Goal: Task Accomplishment & Management: Use online tool/utility

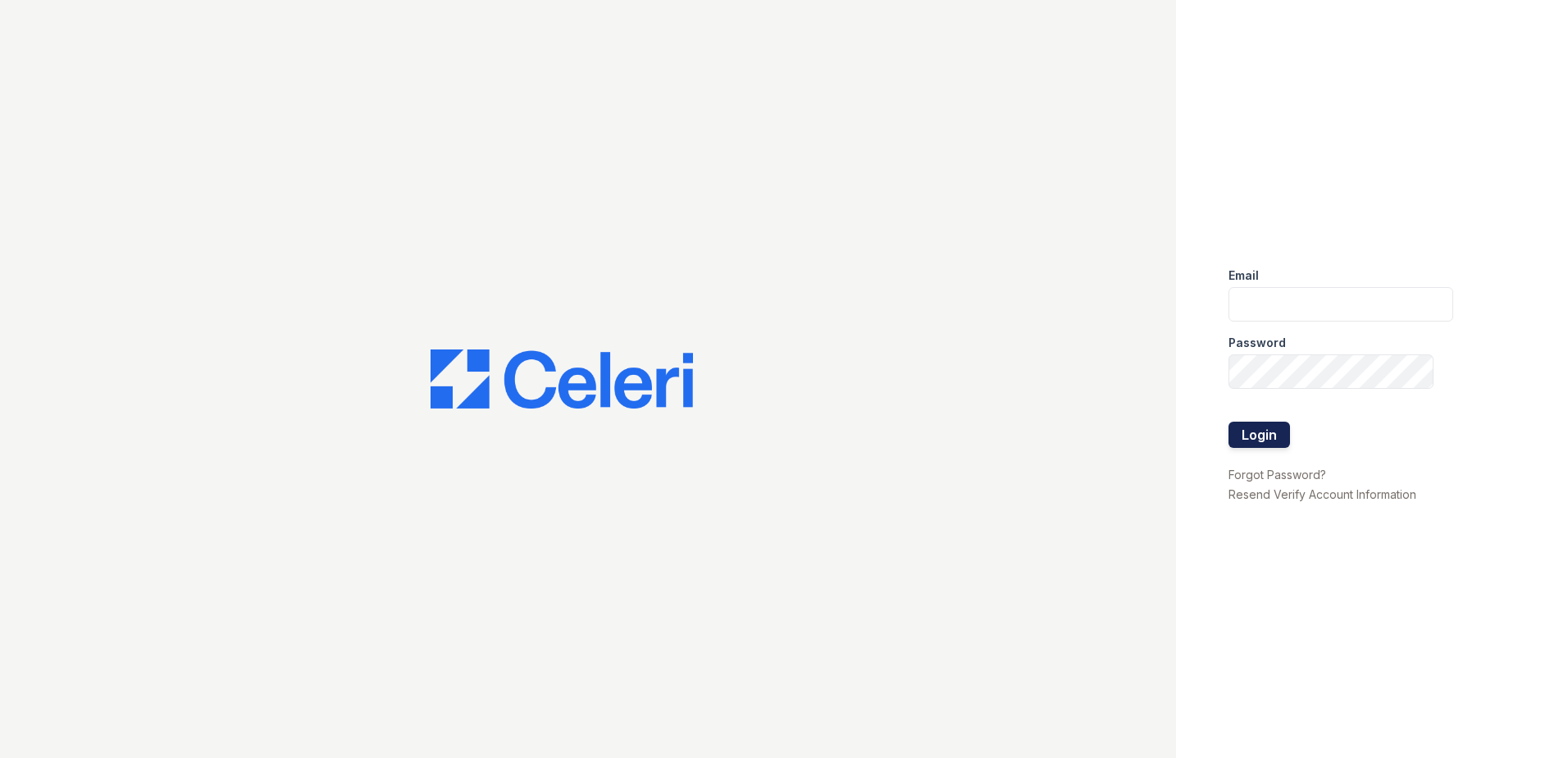
type input "Renewtaunton@trinity-pm.com"
click at [1268, 439] on button "Login" at bounding box center [1259, 434] width 62 height 26
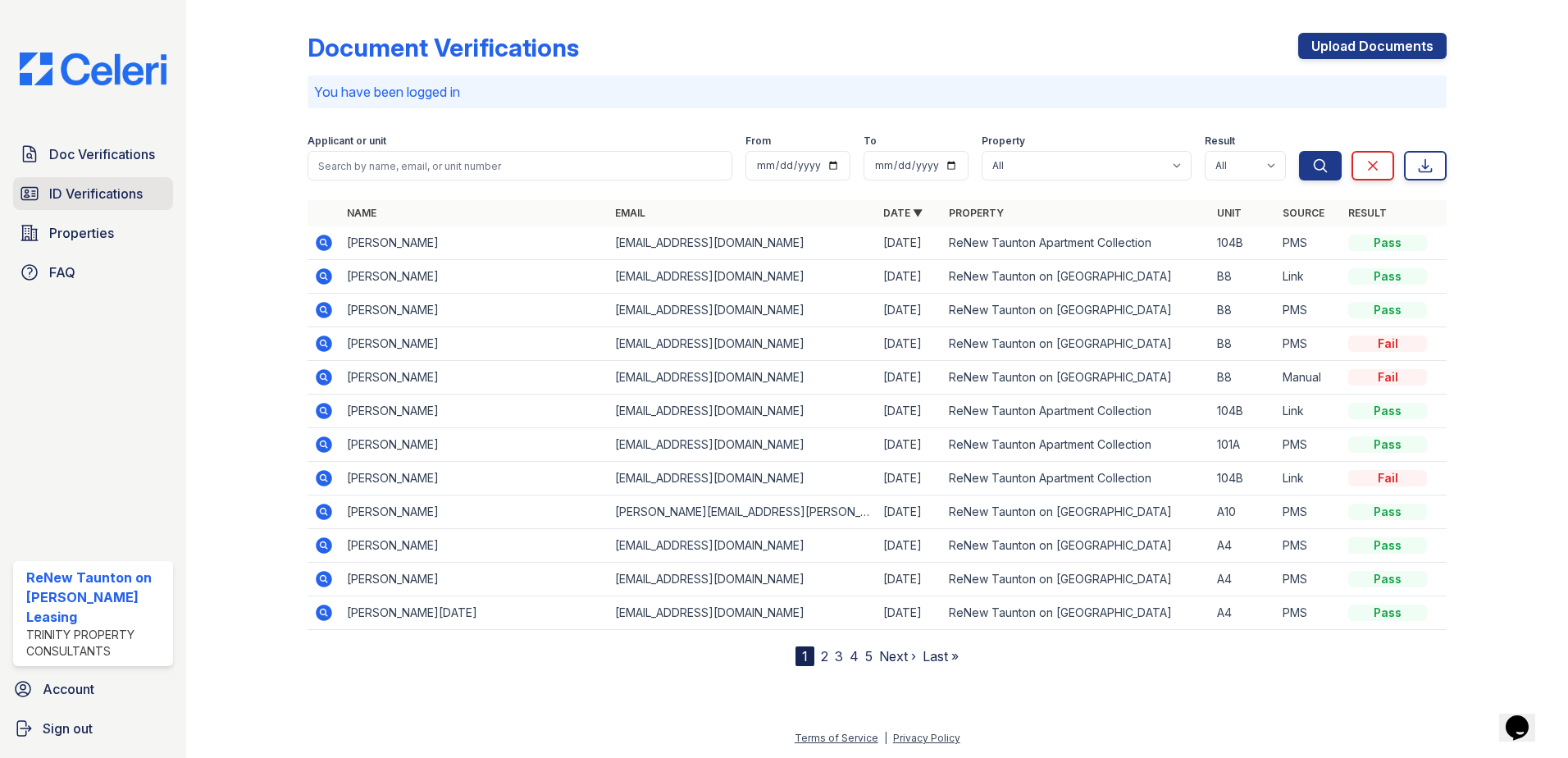
click at [125, 207] on link "ID Verifications" at bounding box center [93, 194] width 160 height 33
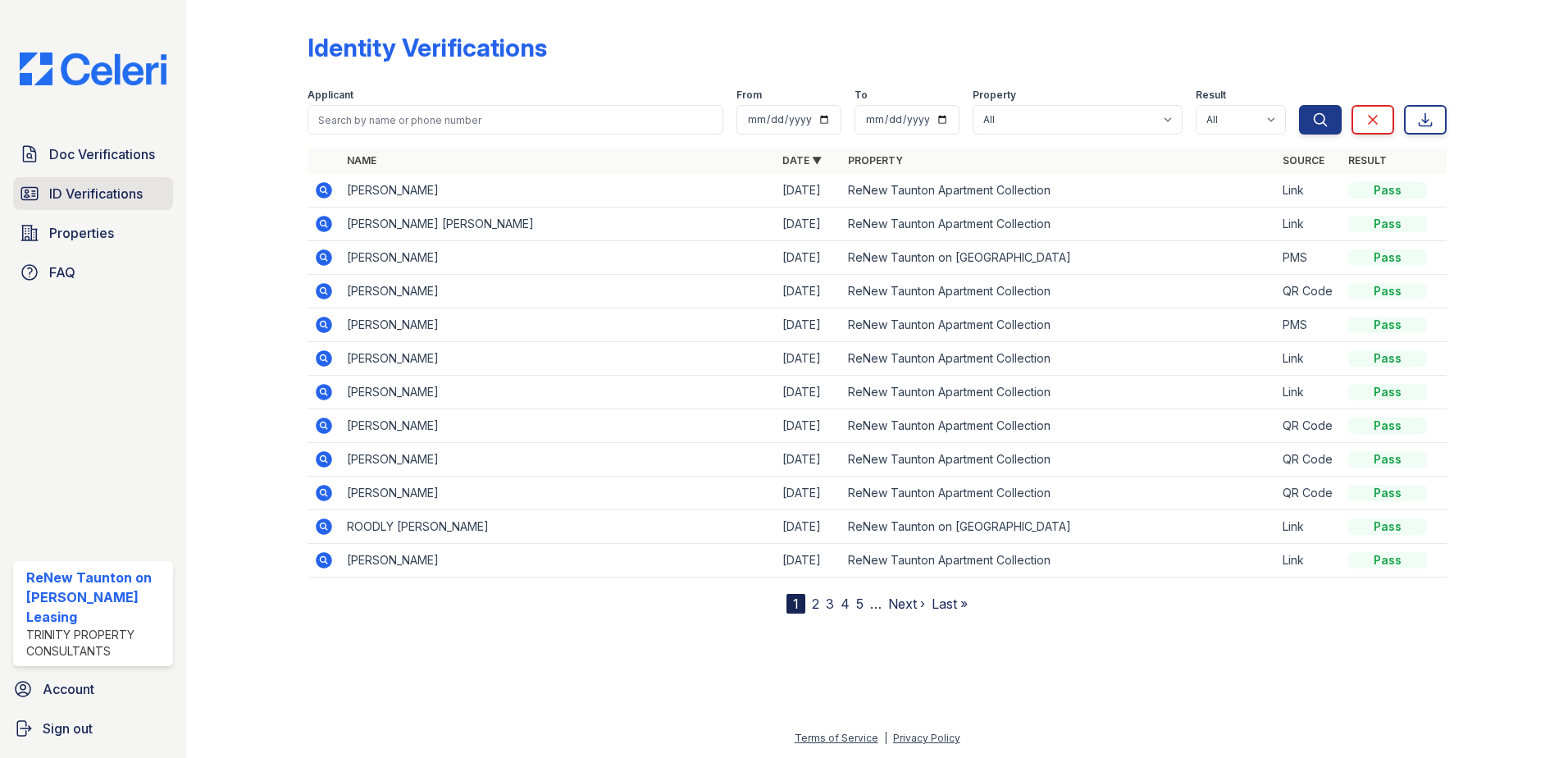
click at [72, 189] on span "ID Verifications" at bounding box center [96, 194] width 94 height 20
click at [85, 240] on span "Properties" at bounding box center [81, 233] width 65 height 20
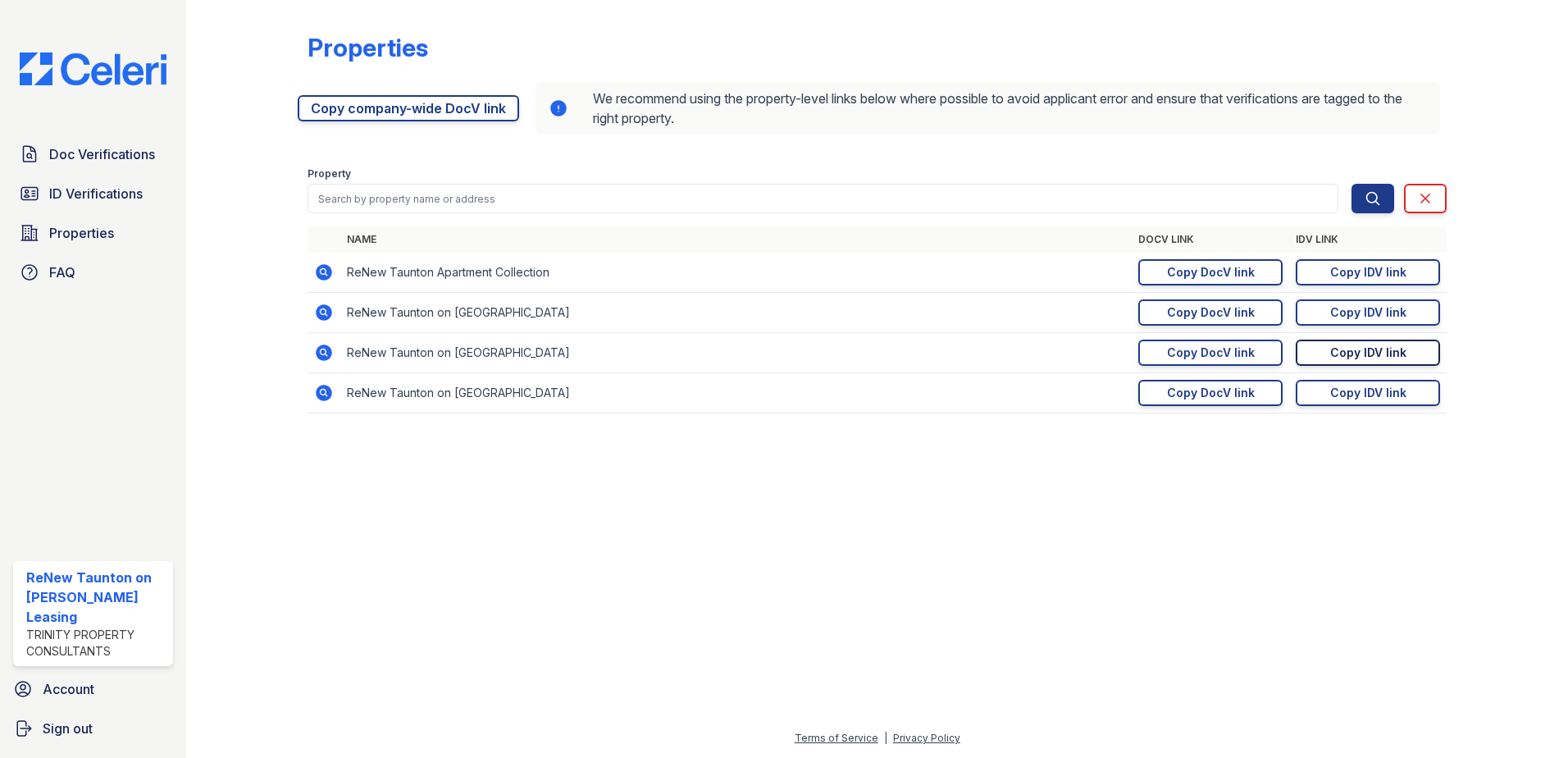
click at [1397, 352] on div "Copy IDV link" at bounding box center [1368, 352] width 76 height 17
